Goal: Task Accomplishment & Management: Complete application form

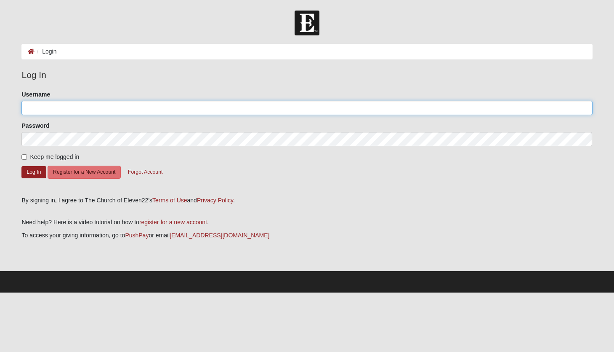
type input "[EMAIL_ADDRESS][DOMAIN_NAME]"
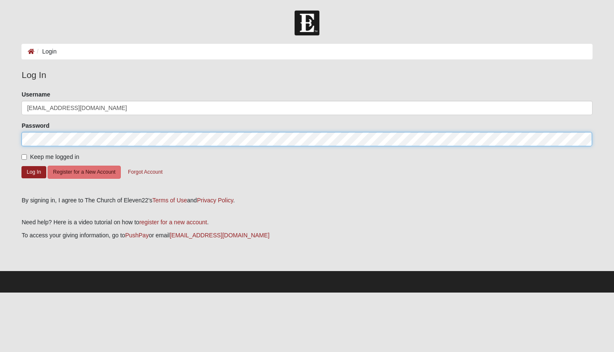
click at [34, 171] on button "Log In" at bounding box center [33, 172] width 24 height 12
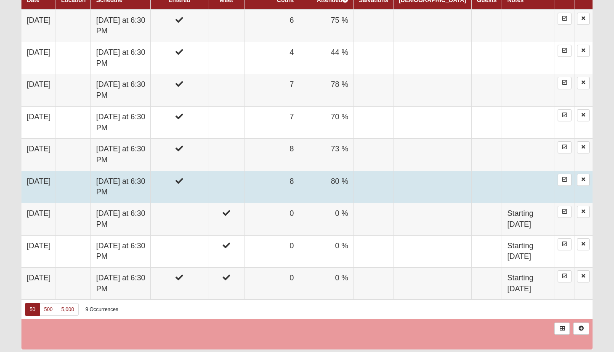
scroll to position [564, 0]
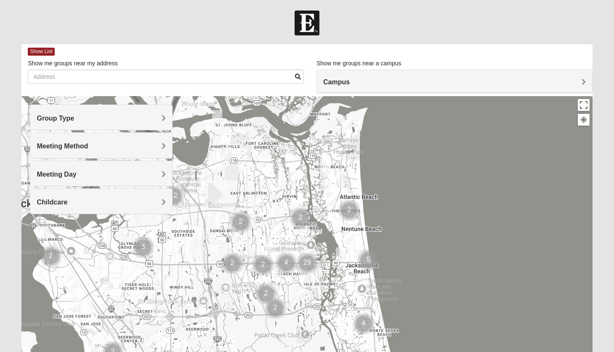
click at [74, 121] on span "Group Type" at bounding box center [55, 118] width 37 height 7
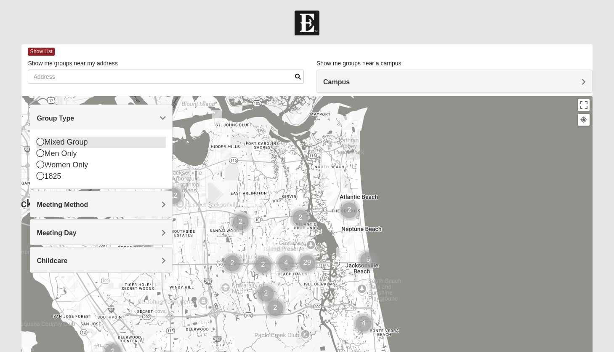
click at [86, 144] on div "Mixed Group" at bounding box center [101, 141] width 129 height 11
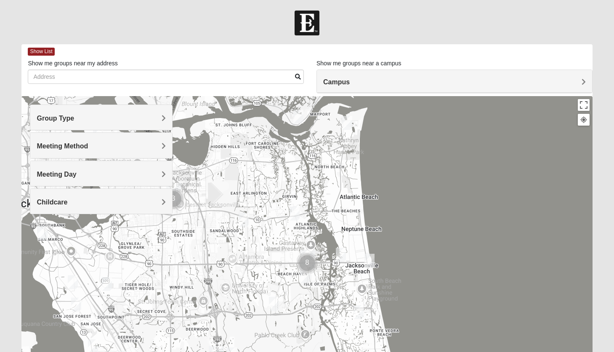
click at [84, 147] on span "Meeting Method" at bounding box center [62, 145] width 51 height 7
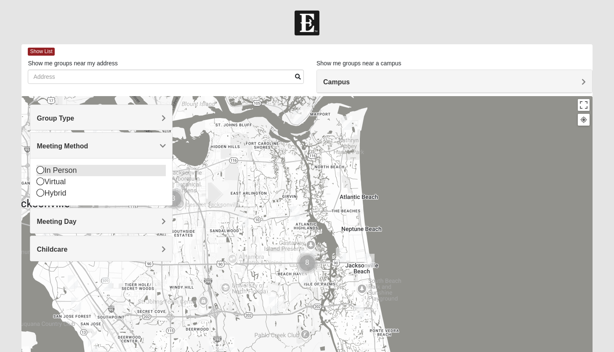
click at [71, 171] on div "In Person" at bounding box center [101, 170] width 129 height 11
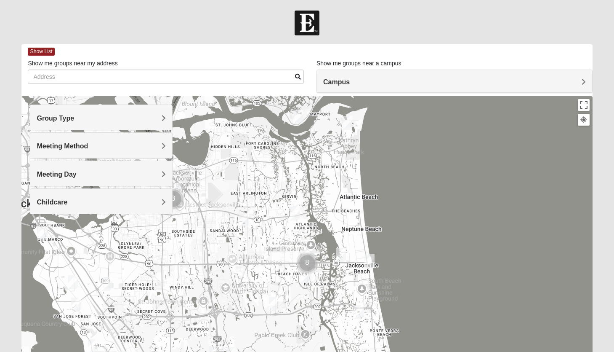
click at [71, 174] on span "Meeting Day" at bounding box center [57, 174] width 40 height 7
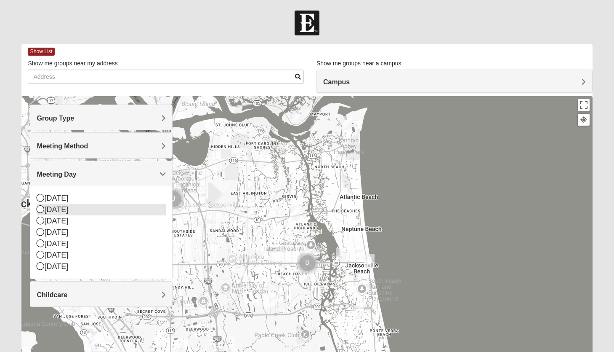
click at [61, 211] on div "[DATE]" at bounding box center [101, 209] width 129 height 11
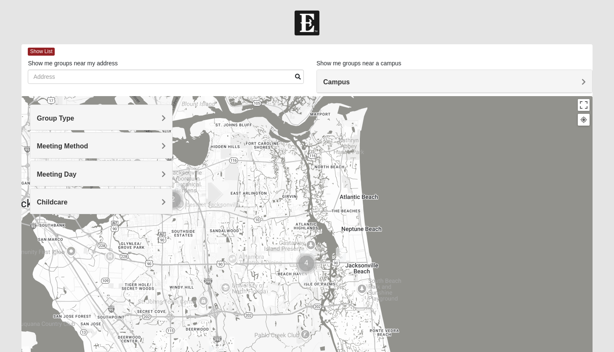
click at [89, 204] on h4 "Childcare" at bounding box center [101, 202] width 129 height 8
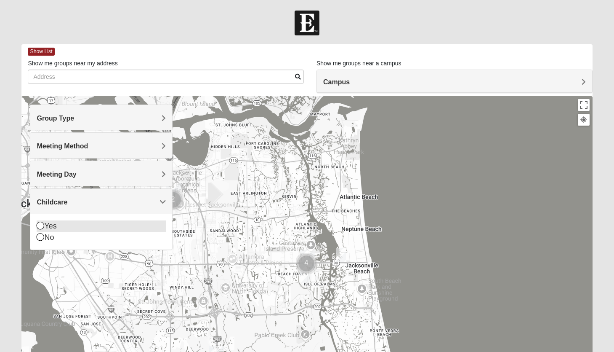
click at [56, 224] on div "Yes" at bounding box center [101, 225] width 129 height 11
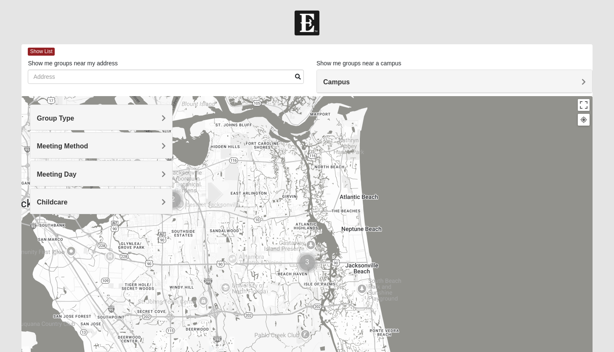
click at [350, 82] on span "Campus" at bounding box center [336, 81] width 27 height 7
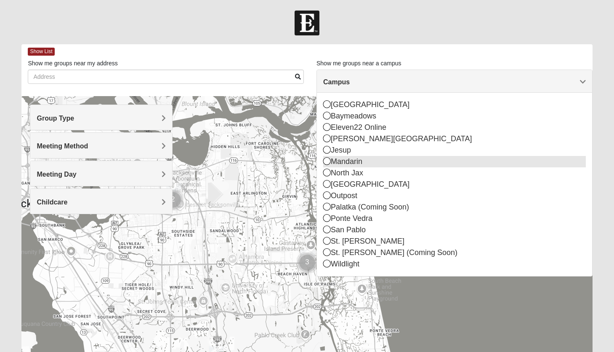
click at [377, 162] on div "Mandarin" at bounding box center [454, 161] width 263 height 11
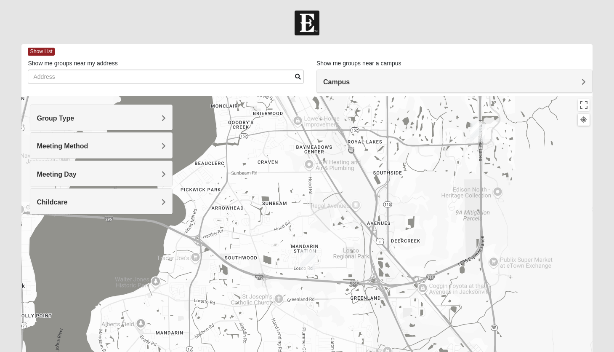
click at [305, 258] on img "Mandarin" at bounding box center [307, 259] width 15 height 20
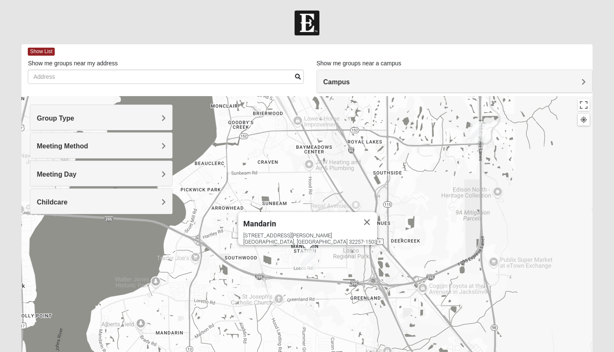
click at [350, 81] on span "Campus" at bounding box center [336, 81] width 27 height 7
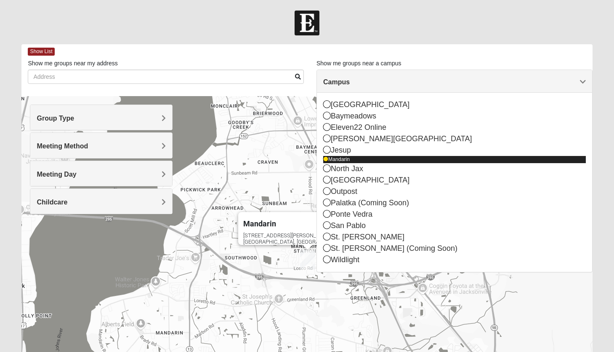
click at [369, 161] on div "Mandarin" at bounding box center [454, 159] width 263 height 7
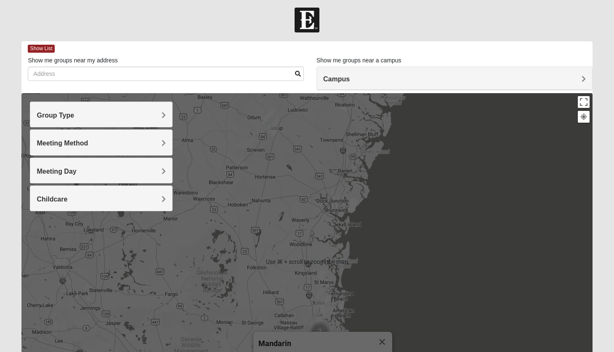
scroll to position [5, 0]
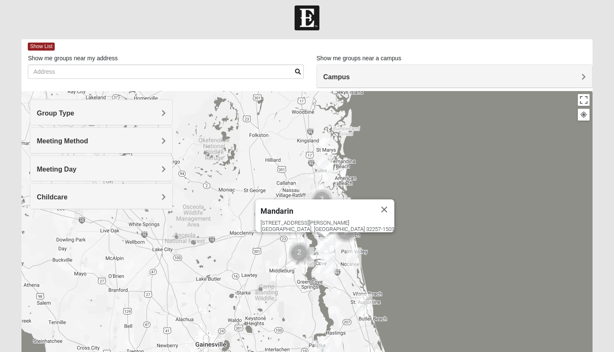
drag, startPoint x: 380, startPoint y: 226, endPoint x: 383, endPoint y: 88, distance: 138.2
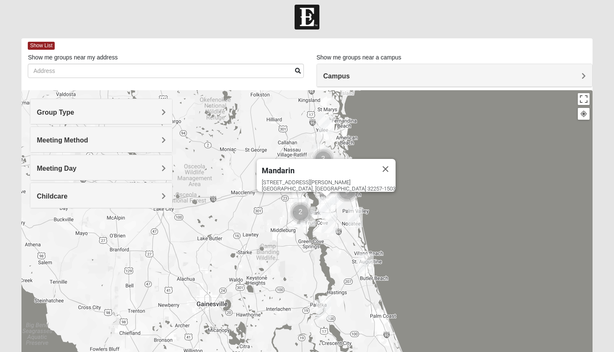
click at [300, 210] on img "Cluster of 2 groups" at bounding box center [300, 212] width 21 height 21
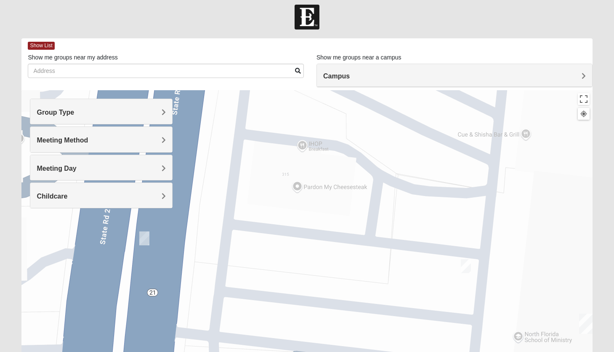
click at [144, 236] on img "On Campus Mixed Frakes 32073" at bounding box center [144, 238] width 10 height 14
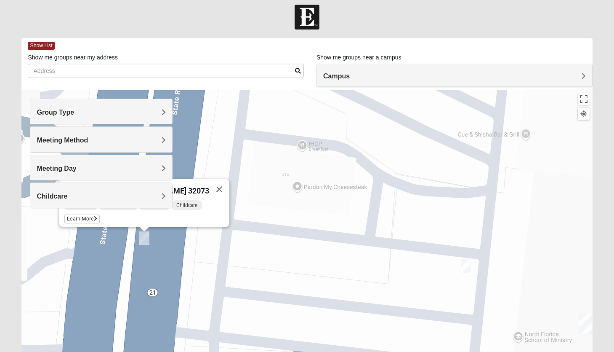
drag, startPoint x: 181, startPoint y: 225, endPoint x: 220, endPoint y: 233, distance: 40.5
click at [467, 267] on img "On Campus Mixed Mitchell 32073" at bounding box center [466, 266] width 10 height 14
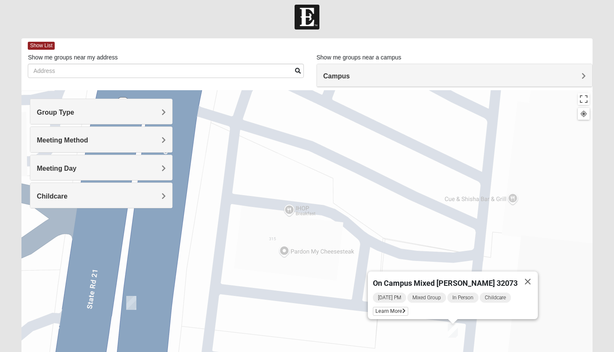
drag, startPoint x: 500, startPoint y: 160, endPoint x: 472, endPoint y: 345, distance: 187.0
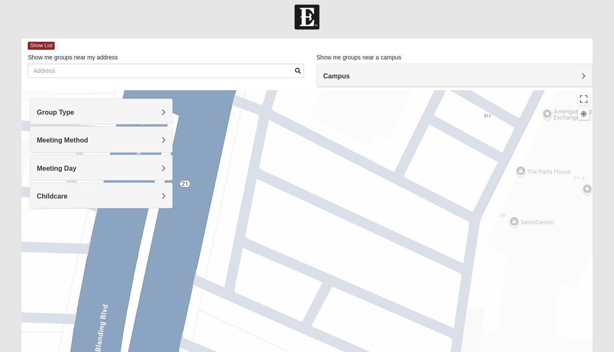
drag, startPoint x: 427, startPoint y: 132, endPoint x: 405, endPoint y: 331, distance: 200.0
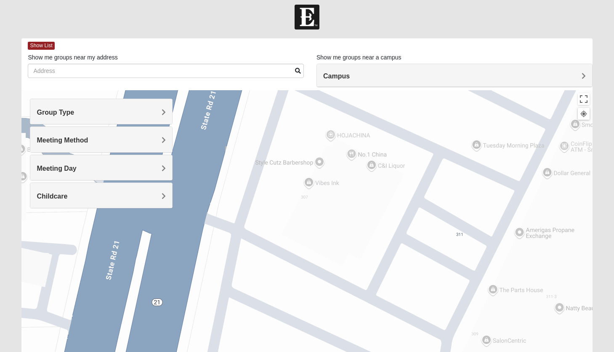
click at [581, 74] on h4 "Campus" at bounding box center [454, 76] width 263 height 8
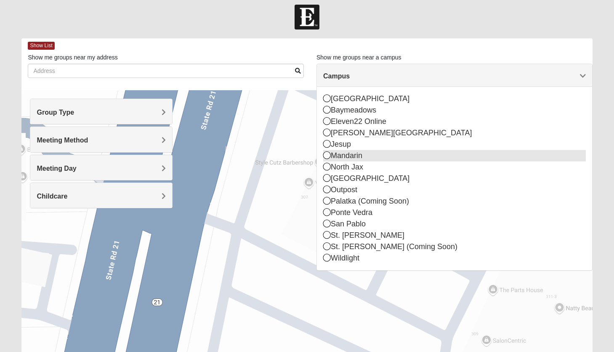
click at [328, 156] on icon at bounding box center [327, 155] width 8 height 8
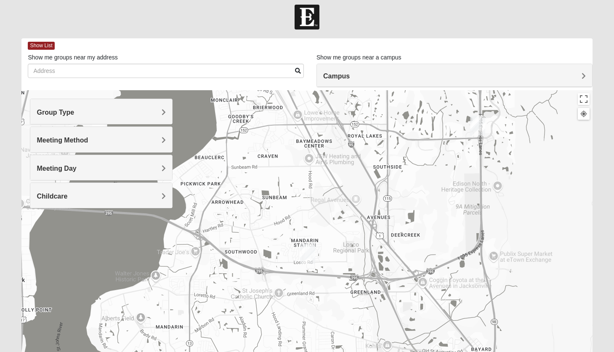
click at [307, 250] on img "Mandarin" at bounding box center [307, 253] width 15 height 20
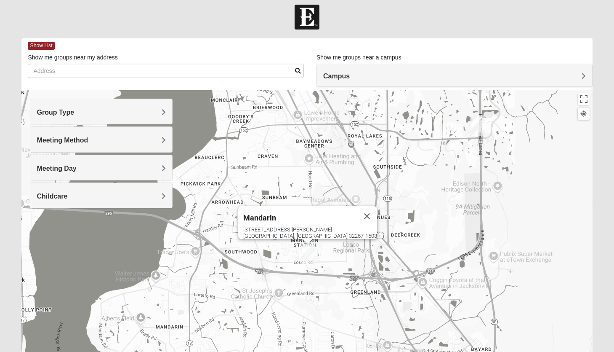
click at [307, 250] on img "Mandarin" at bounding box center [307, 253] width 15 height 20
click at [357, 206] on button "Close" at bounding box center [367, 216] width 20 height 20
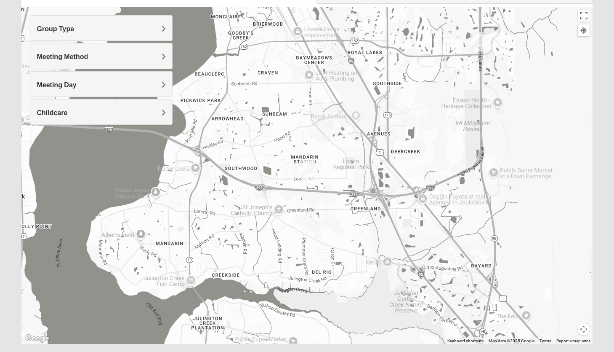
scroll to position [90, 0]
click at [76, 83] on span "Meeting Day" at bounding box center [57, 84] width 40 height 7
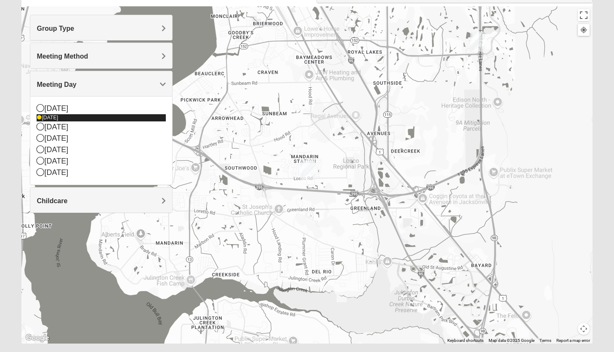
click at [40, 116] on icon at bounding box center [39, 117] width 5 height 5
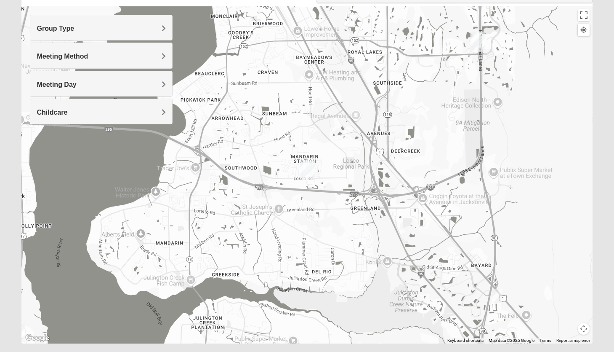
click at [307, 168] on img "Mandarin" at bounding box center [307, 170] width 15 height 20
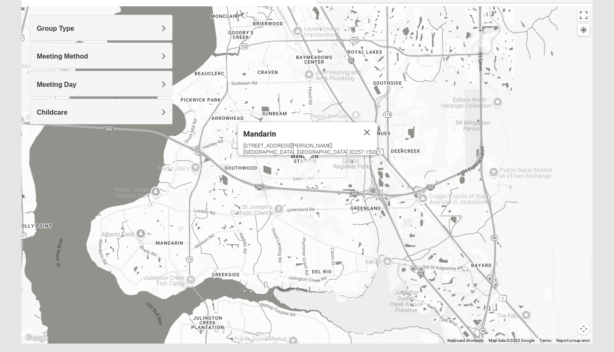
click at [307, 168] on img "Mandarin" at bounding box center [307, 170] width 15 height 20
click at [357, 125] on button "Close" at bounding box center [367, 132] width 20 height 20
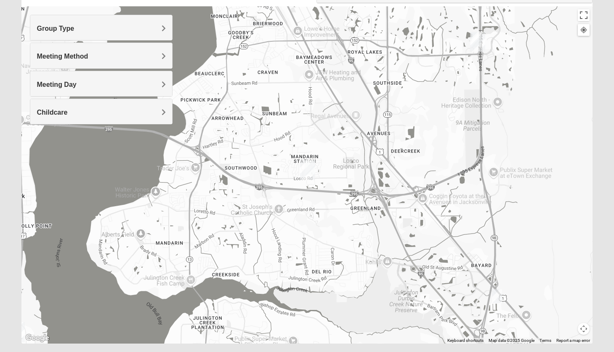
click at [326, 136] on div "To navigate, press the arrow keys." at bounding box center [306, 174] width 571 height 337
drag, startPoint x: 326, startPoint y: 136, endPoint x: 317, endPoint y: 112, distance: 24.8
click at [318, 114] on div at bounding box center [306, 174] width 571 height 337
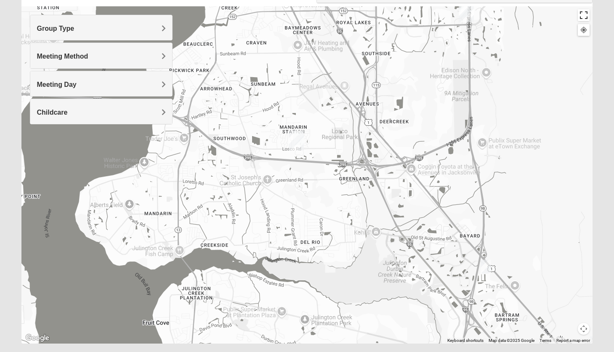
click at [586, 15] on button "Toggle fullscreen view" at bounding box center [584, 15] width 12 height 12
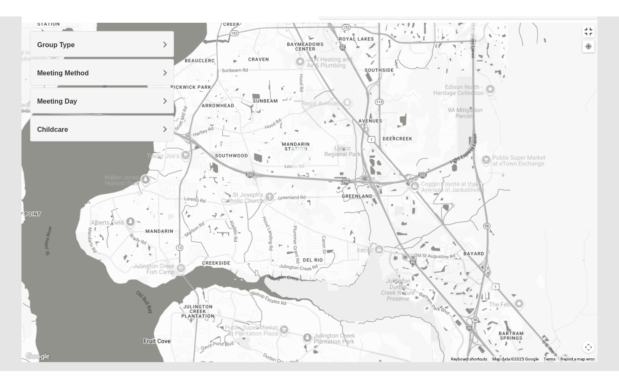
scroll to position [75, 0]
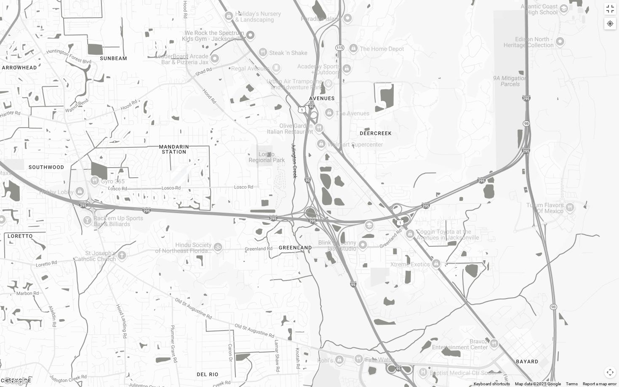
click at [187, 172] on img "On Campus Mixed Hoffstatter 32257" at bounding box center [187, 173] width 10 height 14
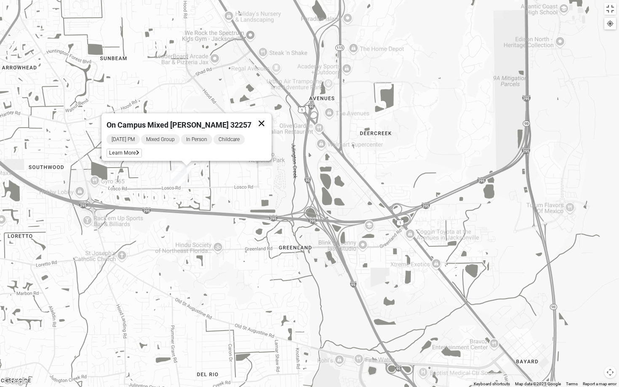
click at [253, 115] on button "Close" at bounding box center [261, 123] width 20 height 20
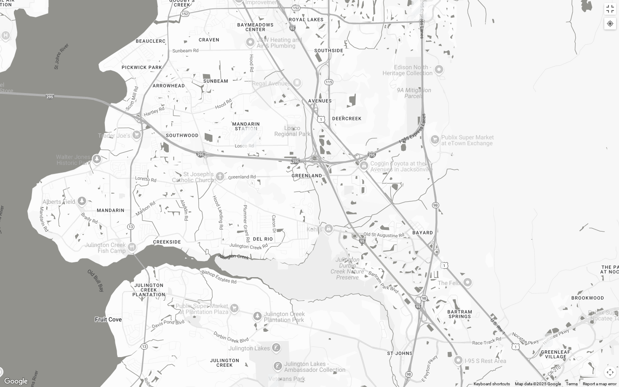
click at [438, 259] on img "Mixed Reed/Tabak 32258" at bounding box center [438, 263] width 10 height 14
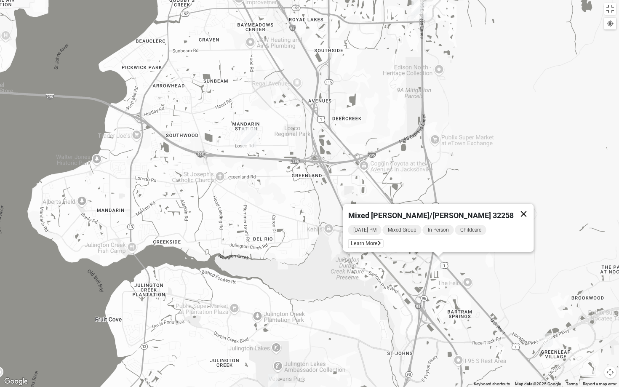
click at [514, 208] on button "Close" at bounding box center [524, 214] width 20 height 20
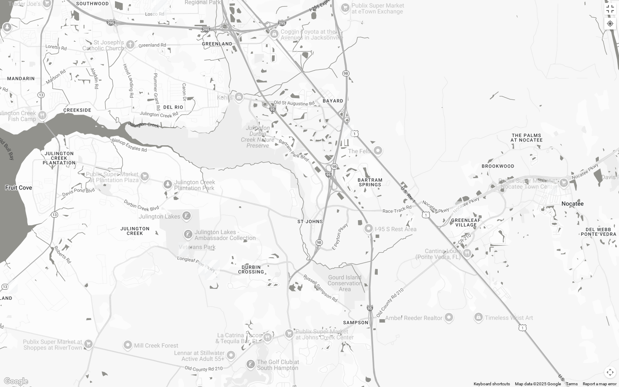
drag, startPoint x: 499, startPoint y: 205, endPoint x: 408, endPoint y: 73, distance: 159.9
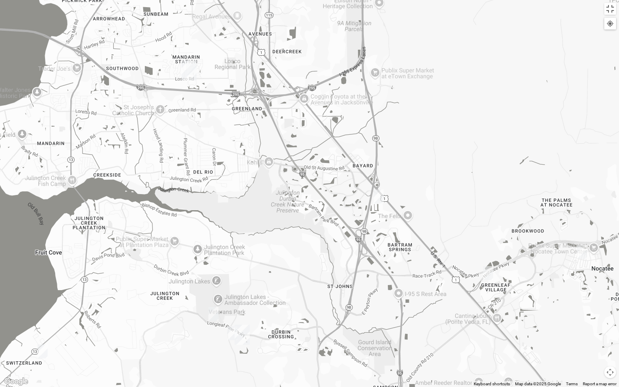
drag, startPoint x: 286, startPoint y: 104, endPoint x: 317, endPoint y: 169, distance: 72.2
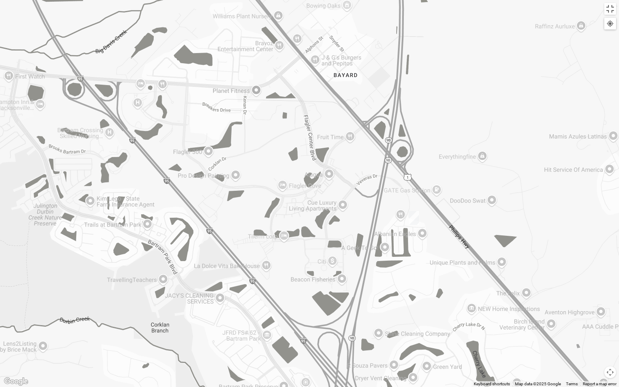
drag, startPoint x: 450, startPoint y: 271, endPoint x: 294, endPoint y: 192, distance: 174.4
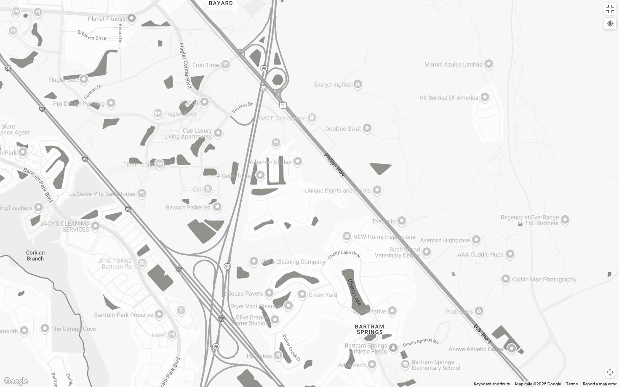
drag, startPoint x: 438, startPoint y: 272, endPoint x: 312, endPoint y: 200, distance: 144.3
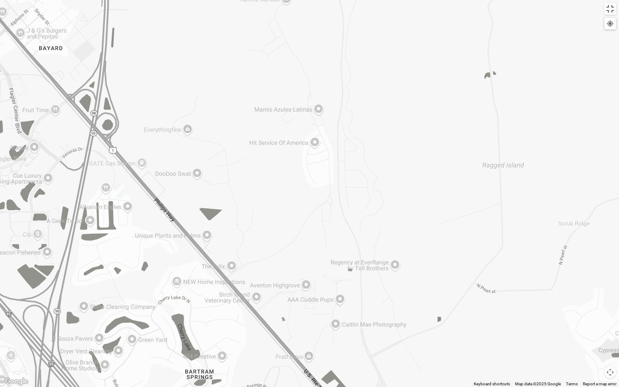
drag, startPoint x: 363, startPoint y: 228, endPoint x: 192, endPoint y: 273, distance: 177.2
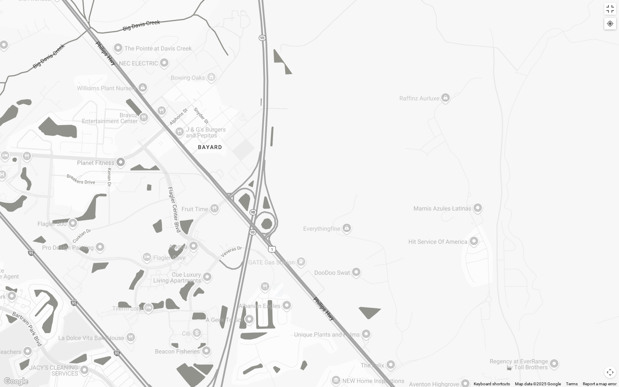
drag, startPoint x: 202, startPoint y: 126, endPoint x: 364, endPoint y: 228, distance: 191.5
